Goal: Task Accomplishment & Management: Complete application form

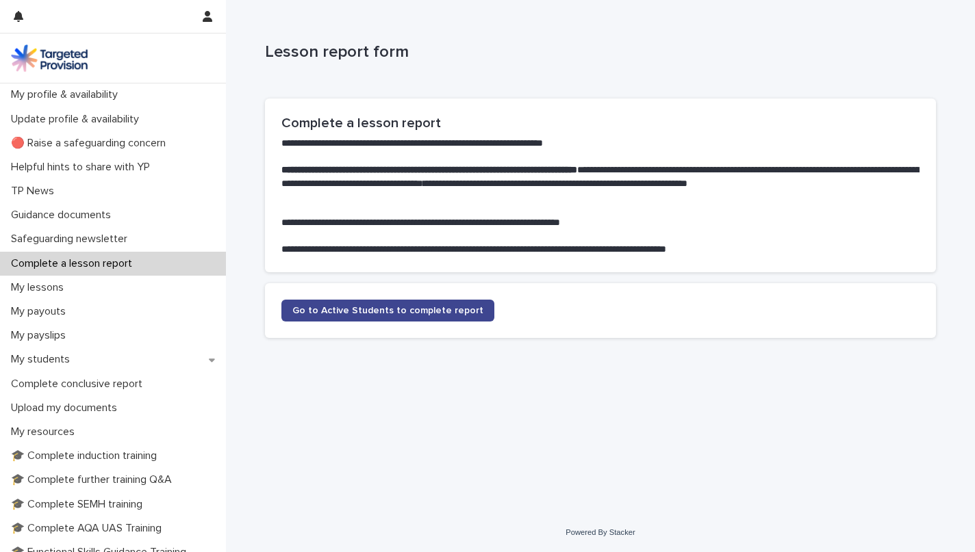
click at [356, 313] on span "Go to Active Students to complete report" at bounding box center [387, 311] width 191 height 10
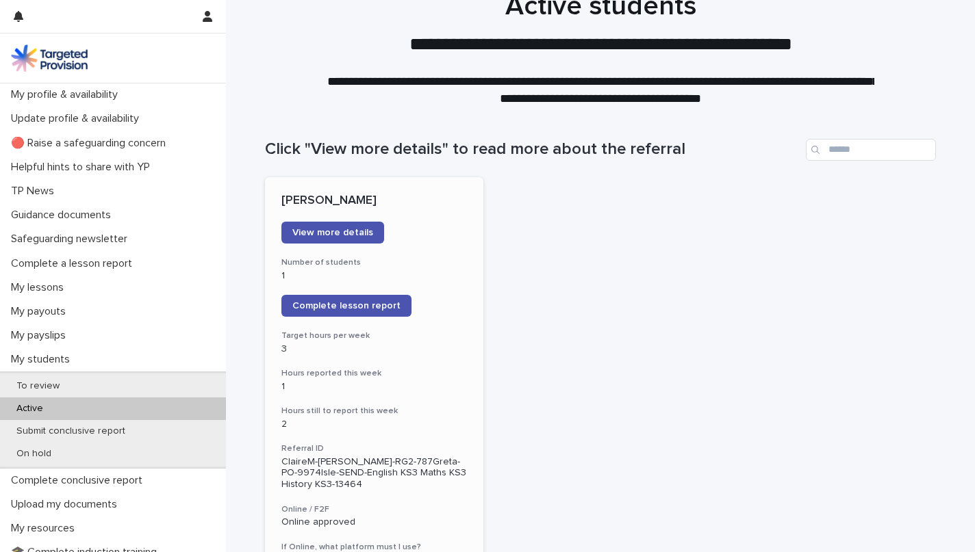
scroll to position [27, 0]
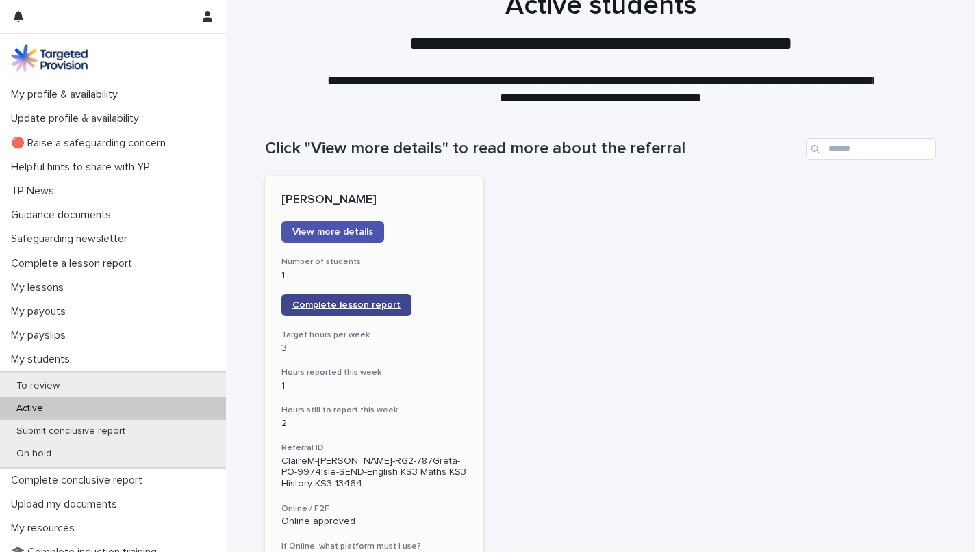
click at [357, 302] on span "Complete lesson report" at bounding box center [346, 305] width 108 height 10
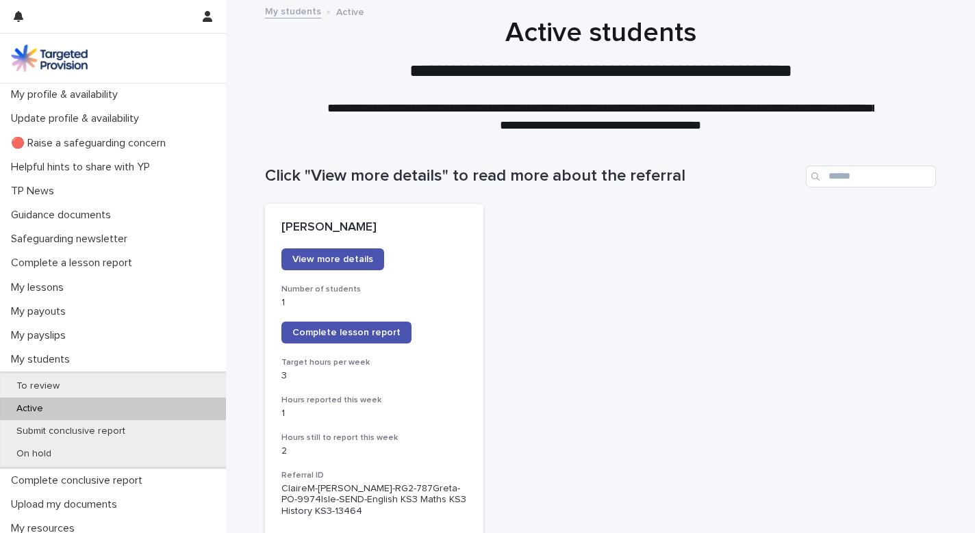
click at [339, 330] on span "Complete lesson report" at bounding box center [346, 333] width 108 height 10
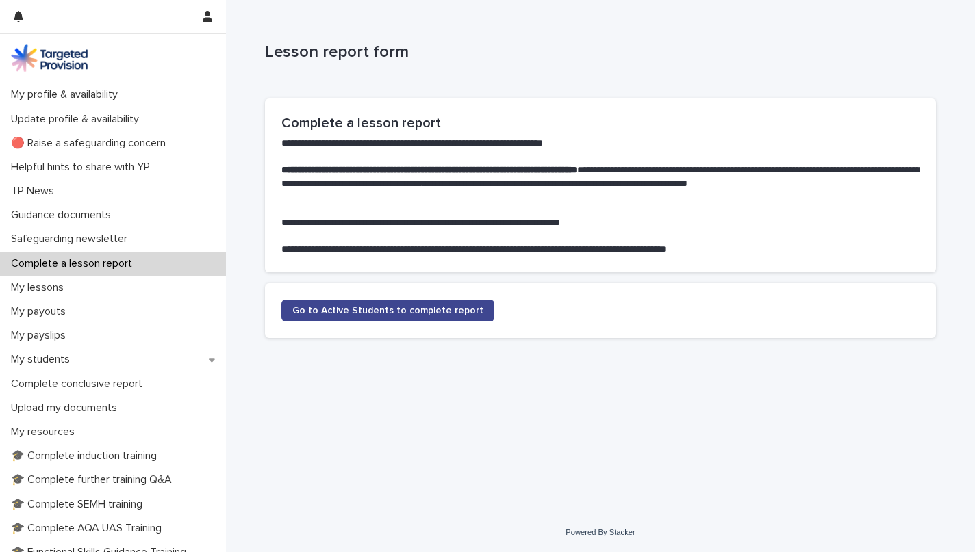
click at [376, 313] on span "Go to Active Students to complete report" at bounding box center [387, 311] width 191 height 10
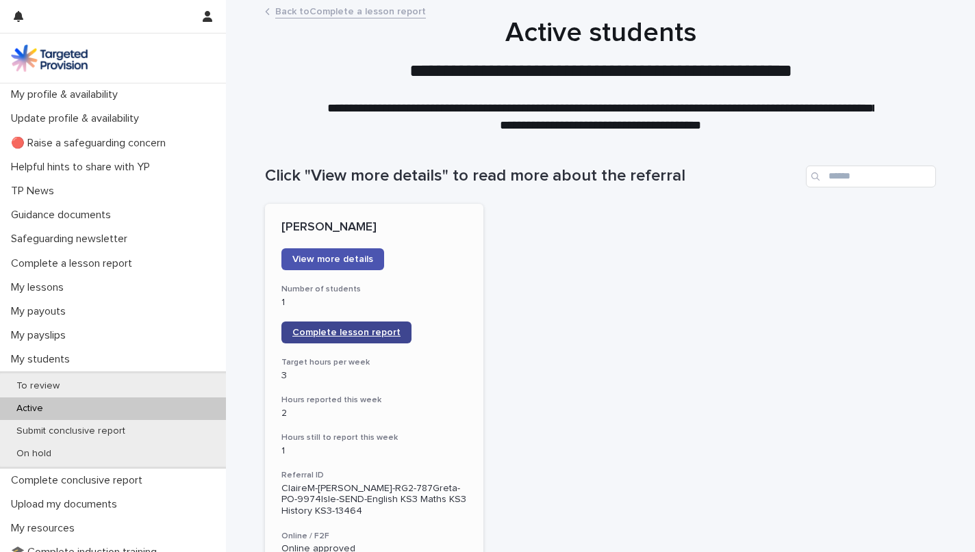
click at [361, 328] on span "Complete lesson report" at bounding box center [346, 333] width 108 height 10
